Goal: Browse casually

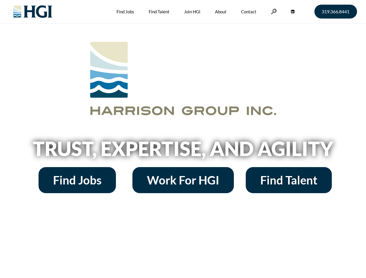
click at [183, 139] on h2 "Trust, Expertise, and Agility" at bounding box center [183, 149] width 331 height 20
click at [273, 11] on link at bounding box center [274, 12] width 6 height 6
click at [183, 151] on h2 "Trust, Expertise, and Agility" at bounding box center [183, 149] width 331 height 20
